Goal: Obtain resource: Obtain resource

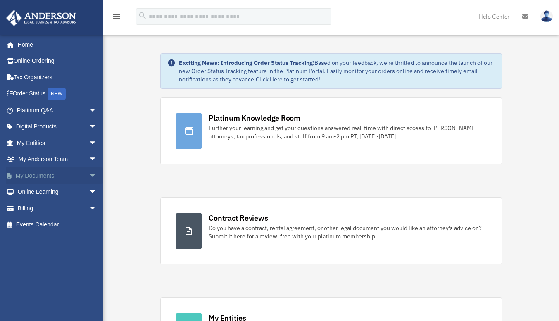
click at [33, 177] on link "My Documents arrow_drop_down" at bounding box center [58, 175] width 104 height 17
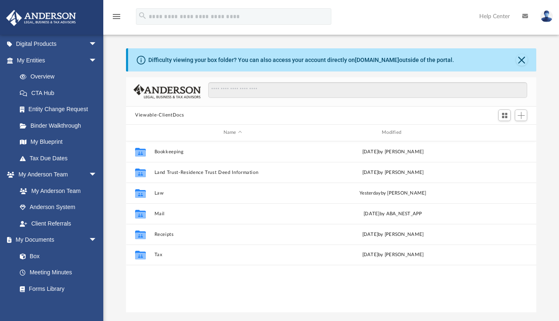
scroll to position [181, 404]
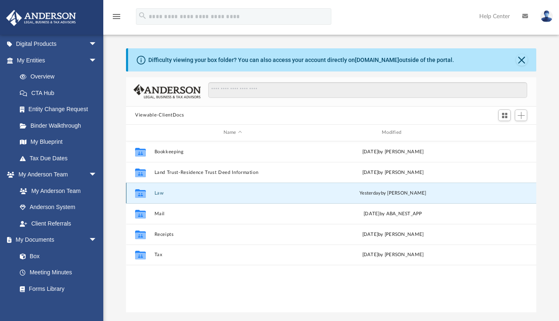
click at [158, 194] on button "Law" at bounding box center [232, 192] width 156 height 5
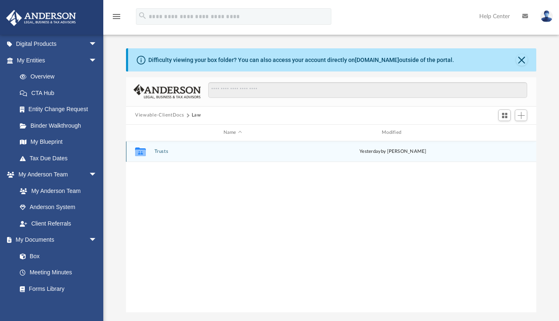
click at [163, 150] on button "Trusts" at bounding box center [232, 151] width 156 height 5
click at [162, 150] on button "Deeds" at bounding box center [232, 151] width 156 height 5
click at [185, 149] on button "Deed - [STREET_ADDRESS]" at bounding box center [232, 151] width 156 height 5
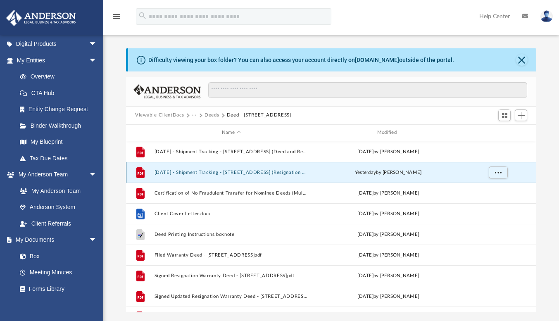
click at [219, 170] on button "[DATE] - Shipment Tracking - [STREET_ADDRESS] (Resignation Paperwork).pdf" at bounding box center [231, 172] width 154 height 5
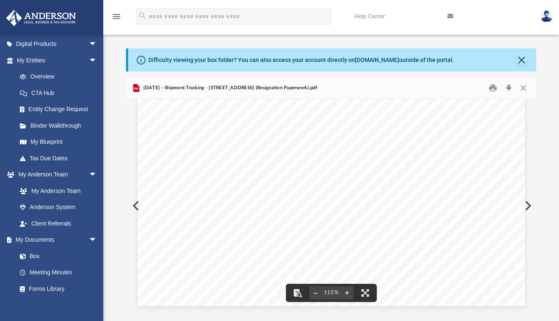
scroll to position [0, 0]
click at [520, 88] on button "Close" at bounding box center [522, 87] width 15 height 13
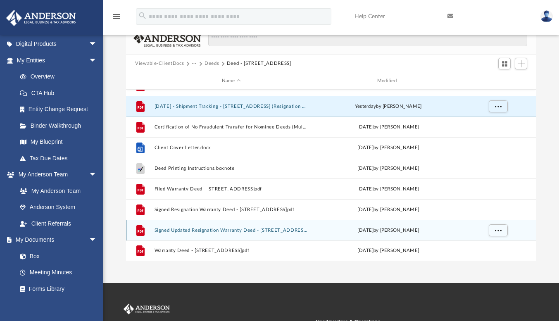
scroll to position [83, 0]
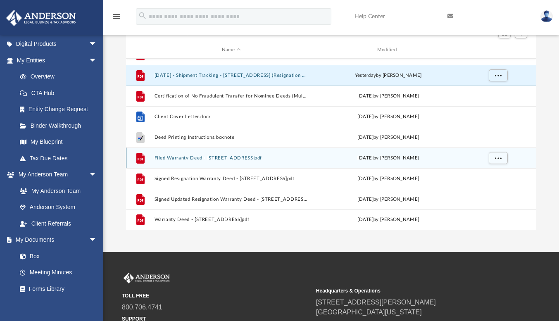
click at [245, 156] on button "Filed Warranty Deed - [STREET_ADDRESS]pdf" at bounding box center [231, 157] width 154 height 5
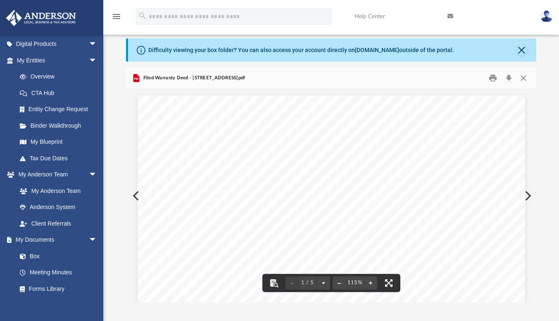
scroll to position [0, 0]
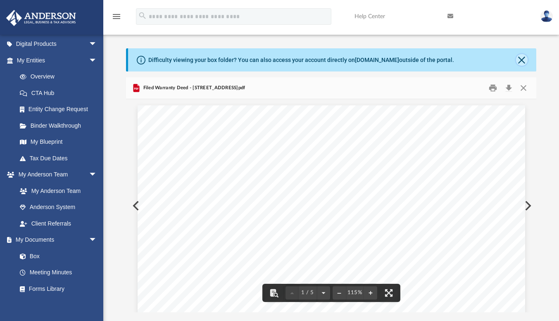
click at [522, 58] on button "Close" at bounding box center [522, 60] width 12 height 12
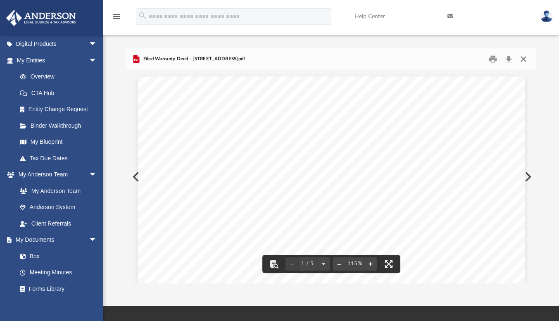
click at [526, 57] on button "Close" at bounding box center [522, 58] width 15 height 13
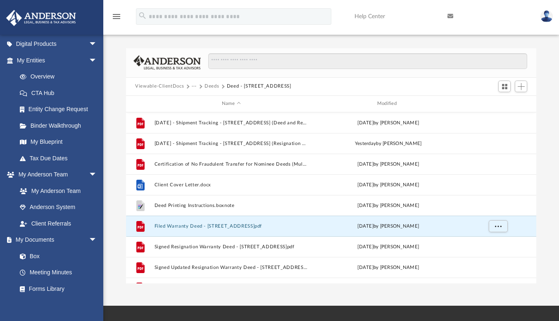
click at [162, 83] on button "Viewable-ClientDocs" at bounding box center [159, 86] width 49 height 7
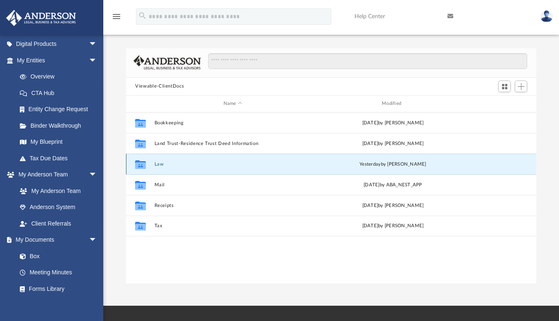
click at [157, 161] on button "Law" at bounding box center [232, 163] width 156 height 5
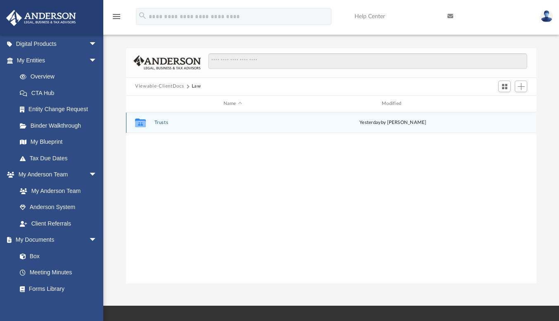
click at [160, 120] on button "Trusts" at bounding box center [232, 122] width 156 height 5
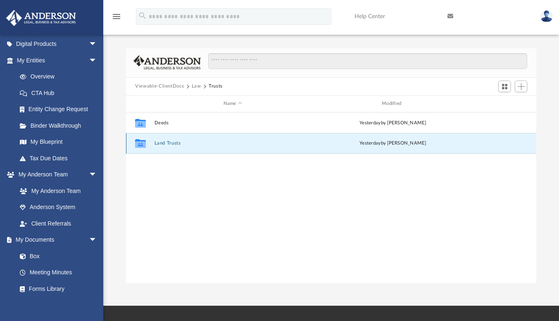
click at [167, 143] on button "Land Trusts" at bounding box center [232, 142] width 156 height 5
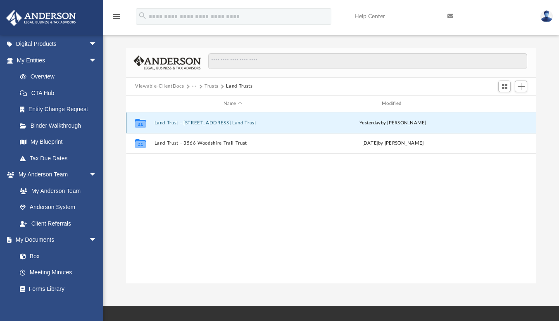
click at [226, 122] on button "Land Trust - [STREET_ADDRESS] Land Trust" at bounding box center [232, 122] width 156 height 5
